Goal: Ask a question: Seek information or help from site administrators or community

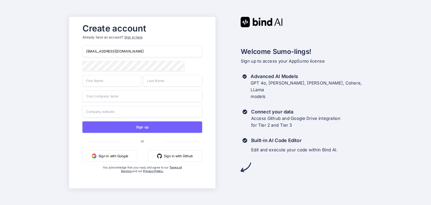
type input "[EMAIL_ADDRESS][DOMAIN_NAME]"
click at [81, 70] on div "Create account Already have an account? Sign in here hello@99bros.com Sign up o…" at bounding box center [142, 102] width 131 height 164
click at [117, 82] on input "text" at bounding box center [111, 81] width 59 height 12
type input "Claudio"
click at [161, 74] on div "hello@99bros.com Claudio Sign up or Sign in with Google Sign in with Github You…" at bounding box center [142, 114] width 120 height 139
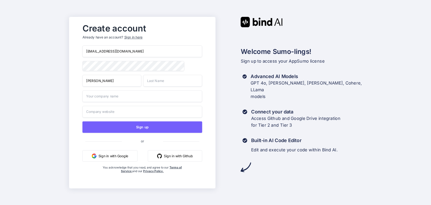
click at [161, 74] on div "hello@99bros.com Claudio Sign up or Sign in with Google Sign in with Github You…" at bounding box center [142, 114] width 120 height 139
click at [168, 81] on input "text" at bounding box center [172, 81] width 59 height 12
type input "Cancellieri"
click at [155, 101] on input "text" at bounding box center [142, 96] width 120 height 12
type input "99bros"
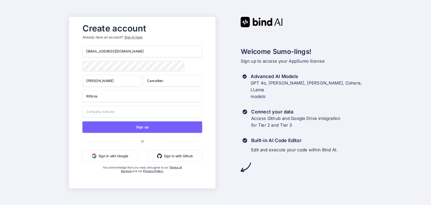
click at [153, 111] on input "text" at bounding box center [142, 112] width 120 height 12
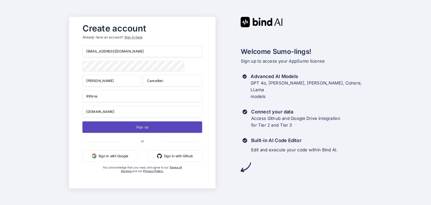
type input "99bros.com"
click at [159, 130] on button "Sign up" at bounding box center [142, 127] width 120 height 12
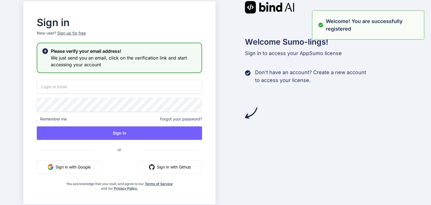
type input "[EMAIL_ADDRESS][DOMAIN_NAME]"
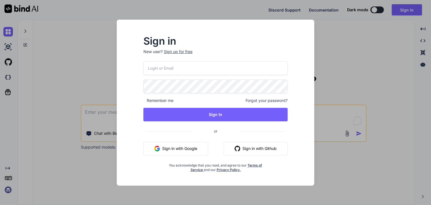
type textarea "x"
click at [201, 70] on input "email" at bounding box center [215, 68] width 144 height 14
type input "[EMAIL_ADDRESS][DOMAIN_NAME]"
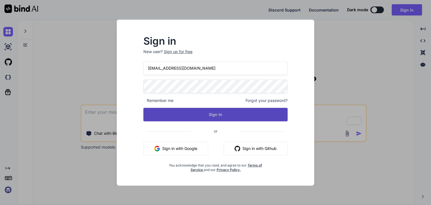
click at [225, 113] on button "Sign In" at bounding box center [215, 114] width 144 height 13
click at [207, 115] on button "Sign In" at bounding box center [215, 114] width 144 height 13
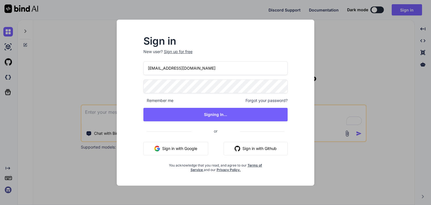
type textarea "x"
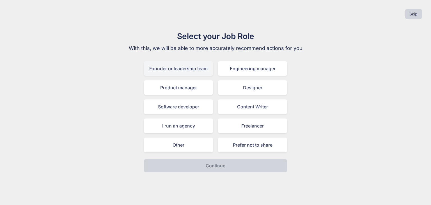
click at [192, 70] on div "Founder or leadership team" at bounding box center [179, 68] width 70 height 15
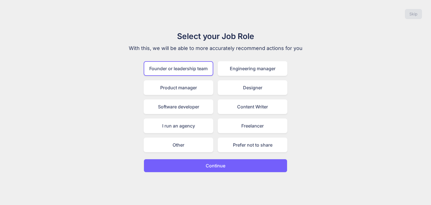
click at [223, 163] on p "Continue" at bounding box center [216, 165] width 20 height 7
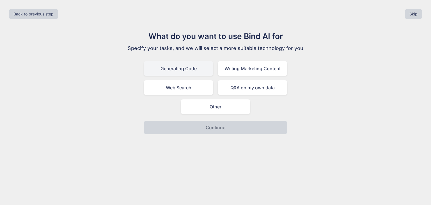
click at [199, 64] on div "Generating Code" at bounding box center [179, 68] width 70 height 15
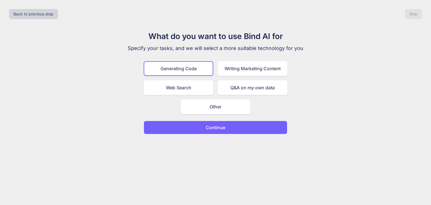
click at [214, 127] on p "Continue" at bounding box center [216, 127] width 20 height 7
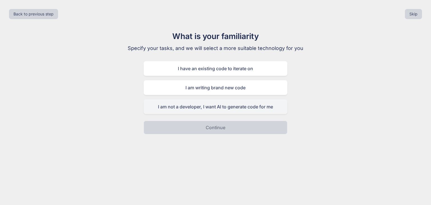
click at [211, 105] on div "I am not a developer, I want AI to generate code for me" at bounding box center [216, 106] width 144 height 15
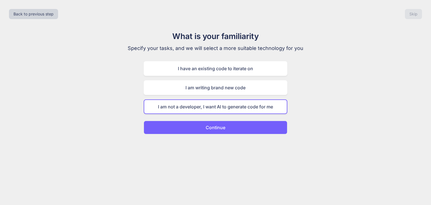
click at [245, 126] on button "Continue" at bounding box center [216, 127] width 144 height 13
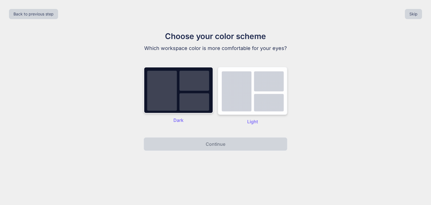
click at [233, 104] on img at bounding box center [253, 91] width 70 height 48
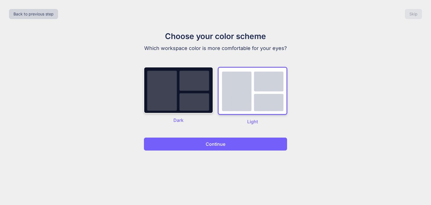
click at [235, 142] on button "Continue" at bounding box center [216, 143] width 144 height 13
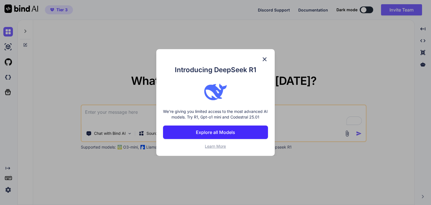
click at [232, 135] on p "Explore all Models" at bounding box center [215, 132] width 39 height 7
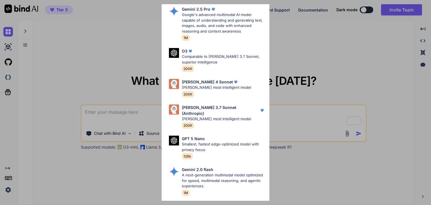
scroll to position [253, 0]
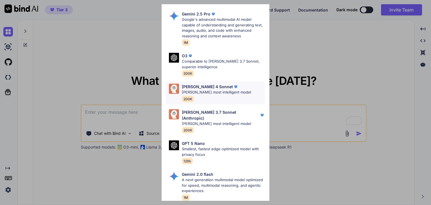
click at [223, 90] on p "[PERSON_NAME] most intelligent model" at bounding box center [216, 93] width 69 height 6
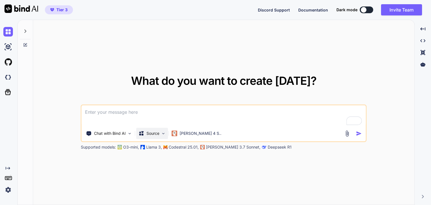
click at [155, 134] on p "Source" at bounding box center [152, 133] width 13 height 6
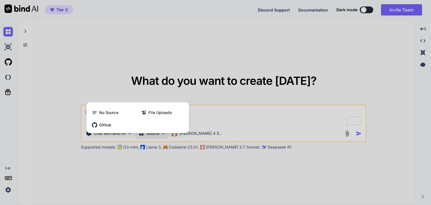
click at [116, 66] on div at bounding box center [215, 102] width 431 height 205
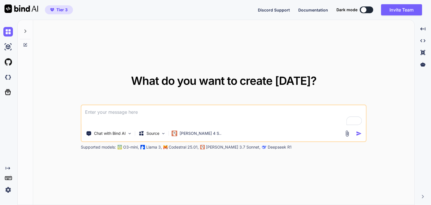
click at [346, 133] on img at bounding box center [347, 133] width 6 height 6
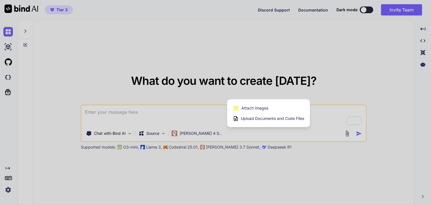
click at [261, 118] on span "Upload Documents and Code Files" at bounding box center [272, 119] width 63 height 6
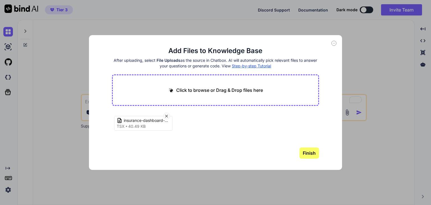
click at [317, 154] on button "Finish" at bounding box center [309, 152] width 20 height 11
click at [335, 44] on icon at bounding box center [333, 43] width 5 height 5
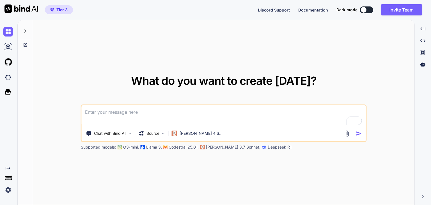
click at [211, 114] on textarea "To enrich screen reader interactions, please activate Accessibility in Grammarl…" at bounding box center [224, 115] width 284 height 21
type textarea "cos'è quel codice che ti ho caricato?"
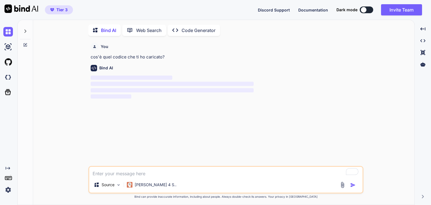
scroll to position [2, 0]
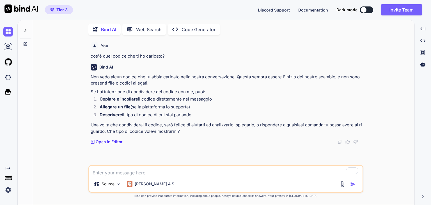
click at [344, 187] on img at bounding box center [342, 184] width 6 height 6
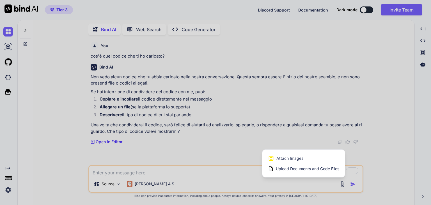
click at [313, 168] on span "Upload Documents and Code Files" at bounding box center [307, 169] width 63 height 6
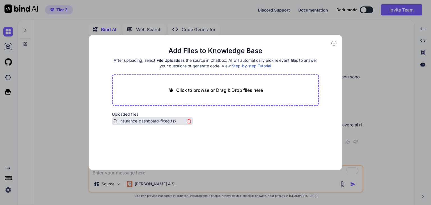
click at [136, 122] on span "insurance-dashboard-fixed.tsx" at bounding box center [148, 121] width 58 height 7
click at [372, 80] on div "Add Files to Knowledge Base After uploading, select File Uploads as the source …" at bounding box center [215, 102] width 431 height 205
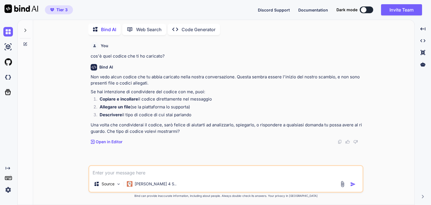
click at [185, 170] on textarea "To enrich screen reader interactions, please activate Accessibility in Grammarl…" at bounding box center [225, 171] width 273 height 10
type textarea "insurance dashboard fixed"
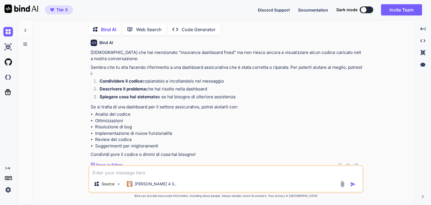
scroll to position [132, 0]
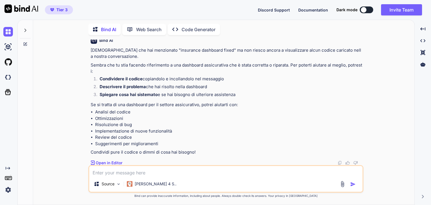
click at [111, 159] on div "Bind AI [DEMOGRAPHIC_DATA] che hai menzionato "insurance dashboard fixed" ma no…" at bounding box center [227, 99] width 272 height 133
click at [111, 161] on p "Open in Editor" at bounding box center [109, 163] width 27 height 6
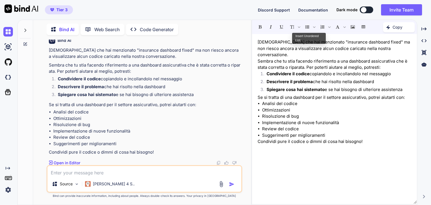
click at [371, 138] on p "Condividi pure il codice o dimmi di cosa hai bisogno!" at bounding box center [335, 141] width 154 height 6
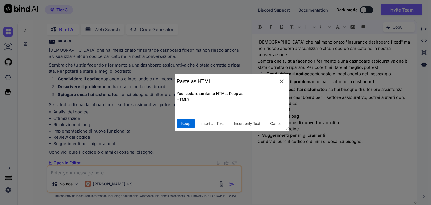
click at [188, 125] on span "Keep" at bounding box center [186, 124] width 14 height 6
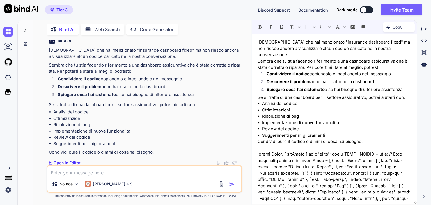
scroll to position [607, 0]
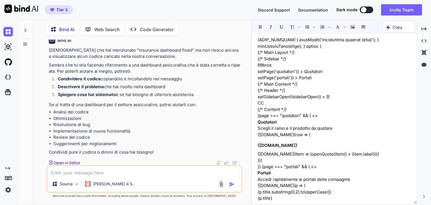
click at [234, 184] on img "button" at bounding box center [232, 184] width 6 height 6
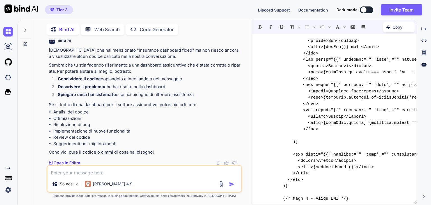
scroll to position [2964, 0]
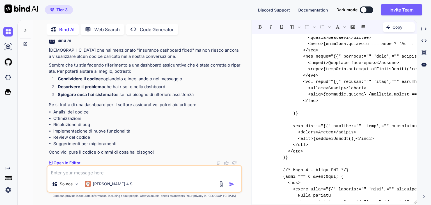
click at [214, 172] on textarea "To enrich screen reader interactions, please activate Accessibility in Grammarl…" at bounding box center [144, 171] width 194 height 10
type textarea "eccolo"
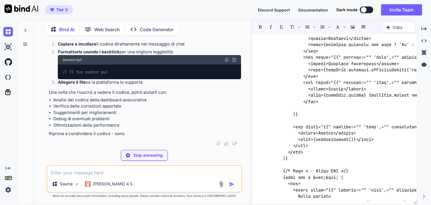
scroll to position [293, 0]
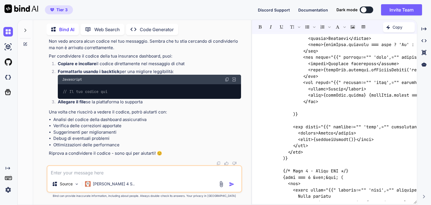
click at [90, 90] on span "// Il tuo codice qui" at bounding box center [85, 91] width 45 height 5
click at [72, 92] on span "// Il tuo codice qui" at bounding box center [85, 91] width 45 height 5
drag, startPoint x: 71, startPoint y: 91, endPoint x: 40, endPoint y: 107, distance: 35.0
click at [40, 107] on div "You cos'è quel codice che ti ho caricato? Bind AI Non vedo alcun codice che tu …" at bounding box center [145, 122] width 214 height 165
click at [75, 168] on textarea "To enrich screen reader interactions, please activate Accessibility in Grammarl…" at bounding box center [144, 171] width 194 height 10
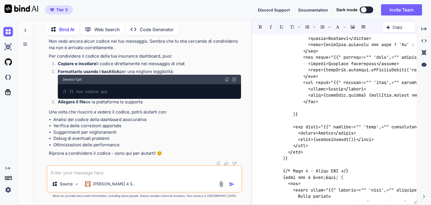
paste textarea "import React, { useState } from 'react'; const MOCK_ACTIONS = true; // Dati quo…"
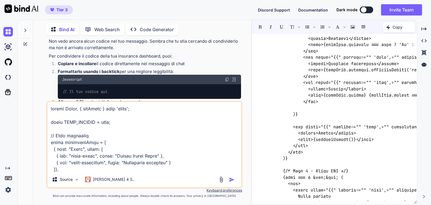
scroll to position [313, 0]
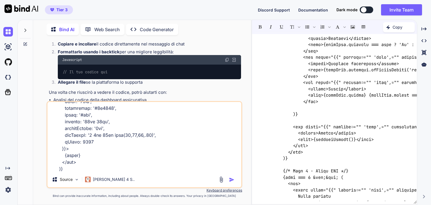
type textarea "import React, { useState } from 'react'; const MOCK_ACTIONS = true; // Dati quo…"
click at [230, 181] on img "button" at bounding box center [232, 180] width 6 height 6
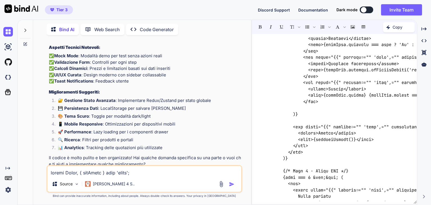
scroll to position [2129, 0]
